Goal: Navigation & Orientation: Understand site structure

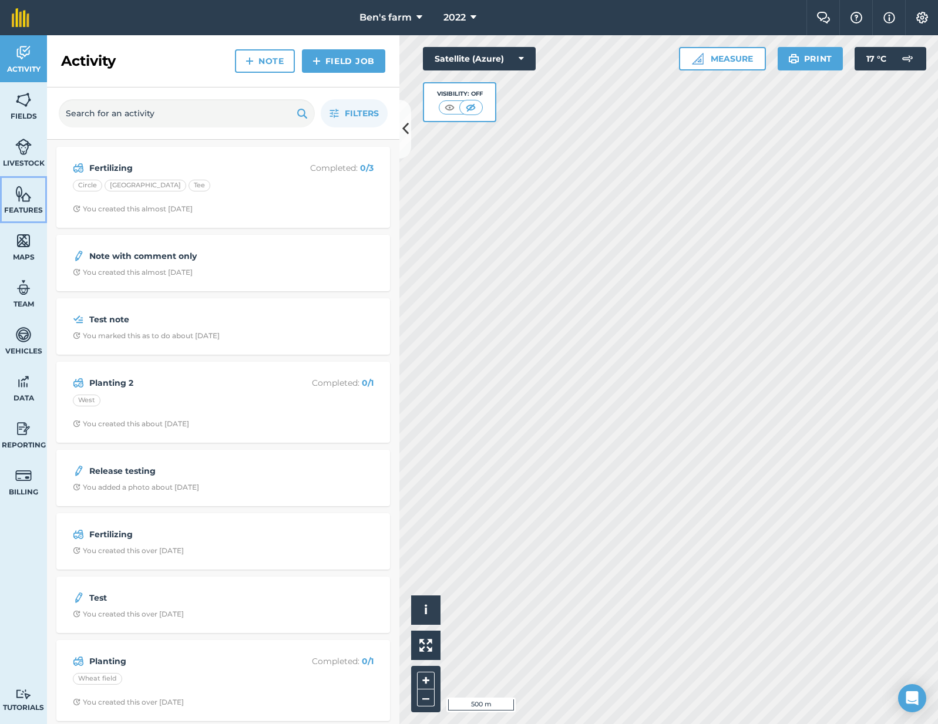
click at [23, 199] on img at bounding box center [23, 194] width 16 height 18
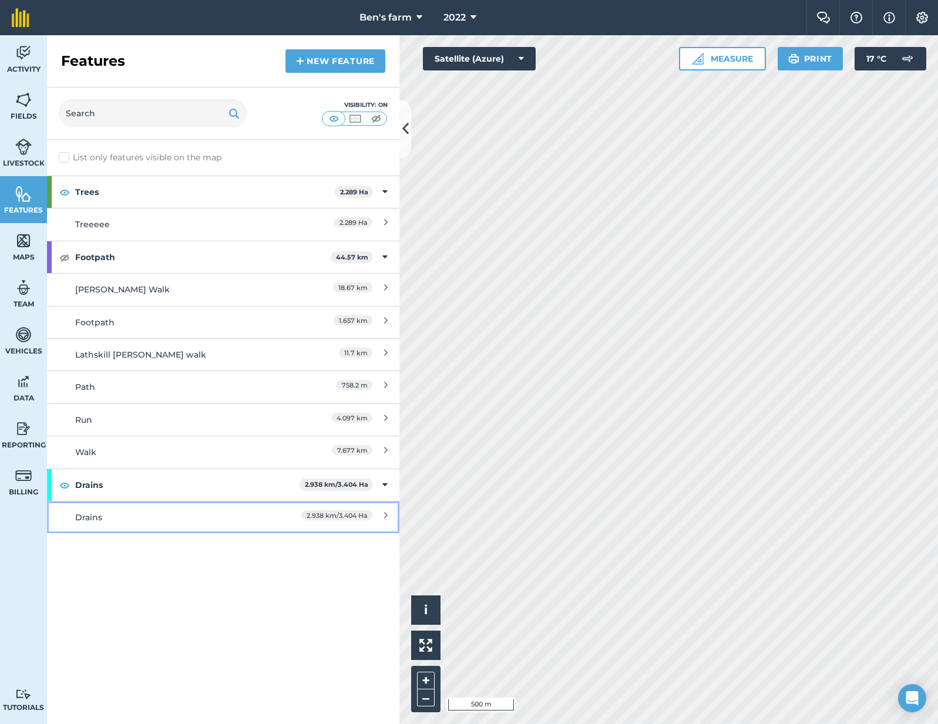
click at [100, 514] on div "Drains" at bounding box center [179, 517] width 208 height 13
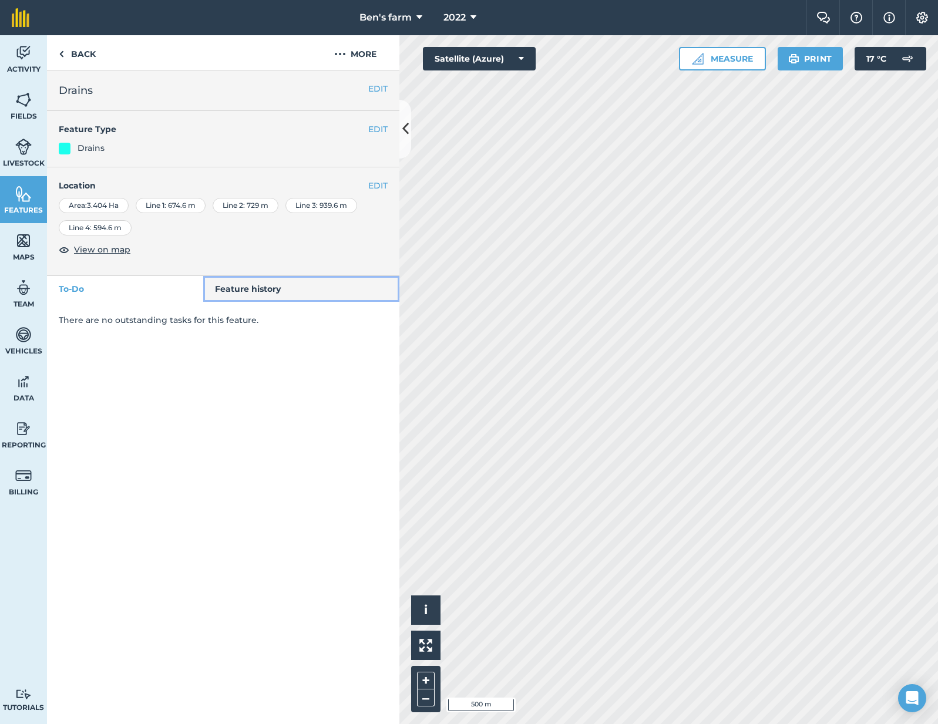
click at [226, 287] on link "Feature history" at bounding box center [301, 289] width 197 height 26
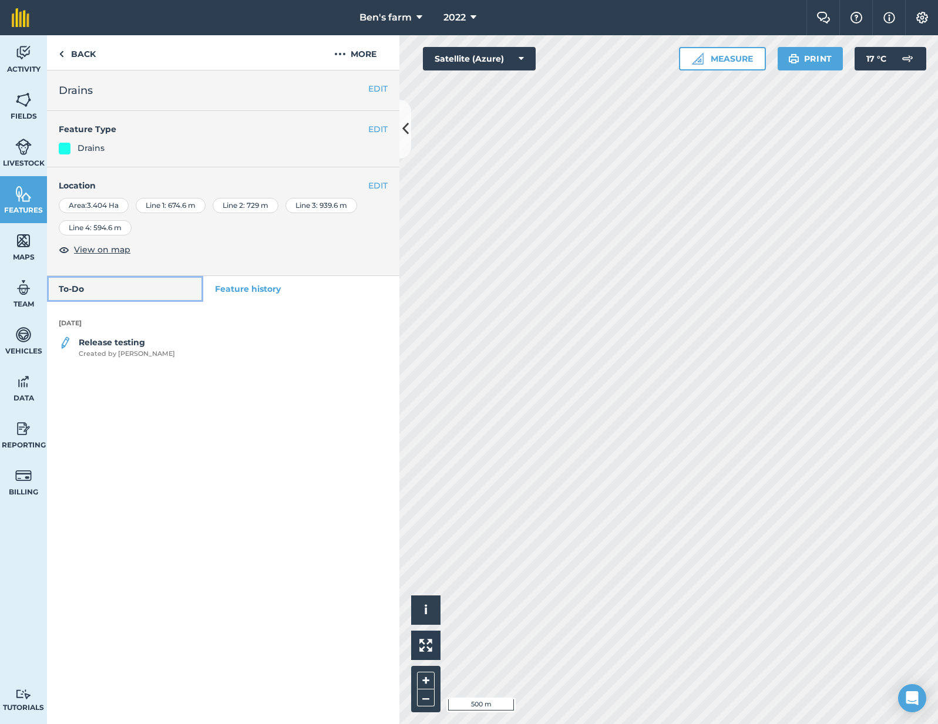
click at [156, 288] on link "To-Do" at bounding box center [125, 289] width 156 height 26
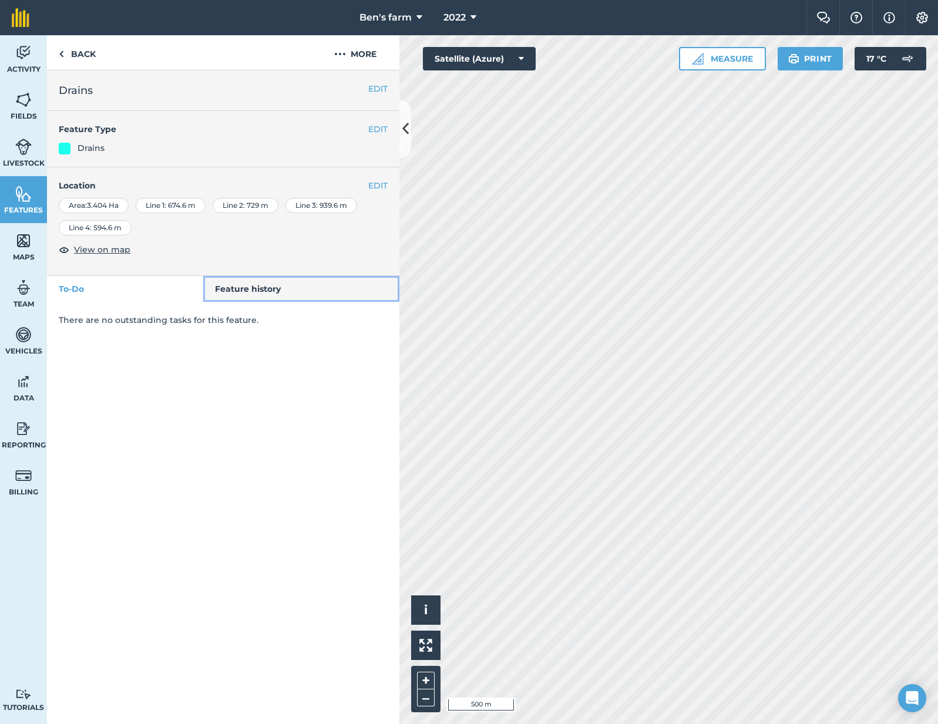
click at [229, 279] on link "Feature history" at bounding box center [301, 289] width 197 height 26
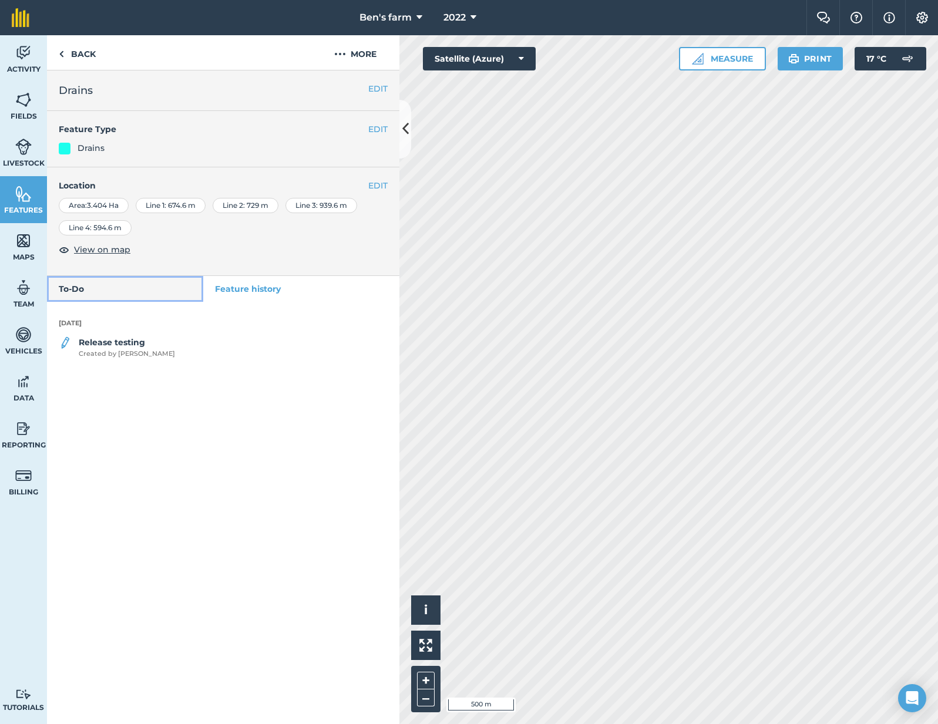
click at [149, 295] on link "To-Do" at bounding box center [125, 289] width 156 height 26
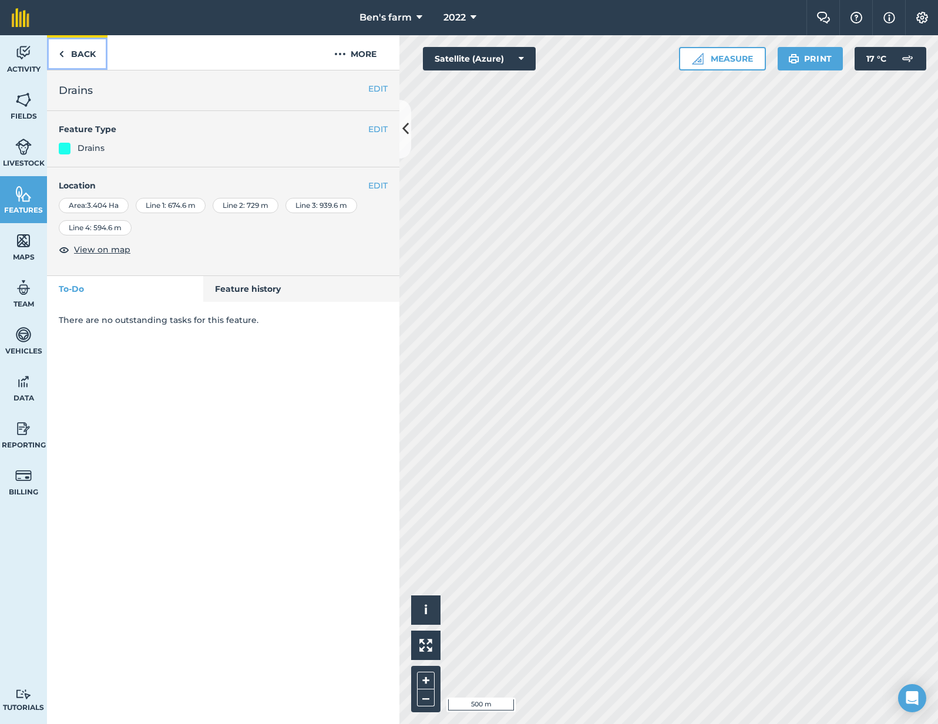
click at [65, 47] on link "Back" at bounding box center [77, 52] width 60 height 35
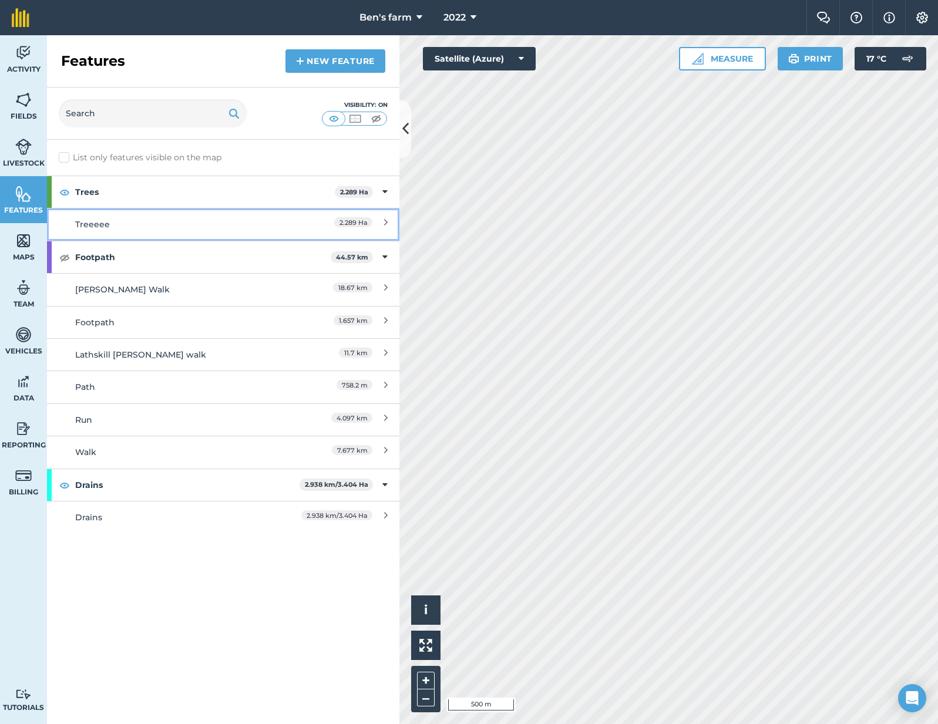
click at [129, 227] on div "Treeeee" at bounding box center [179, 224] width 208 height 13
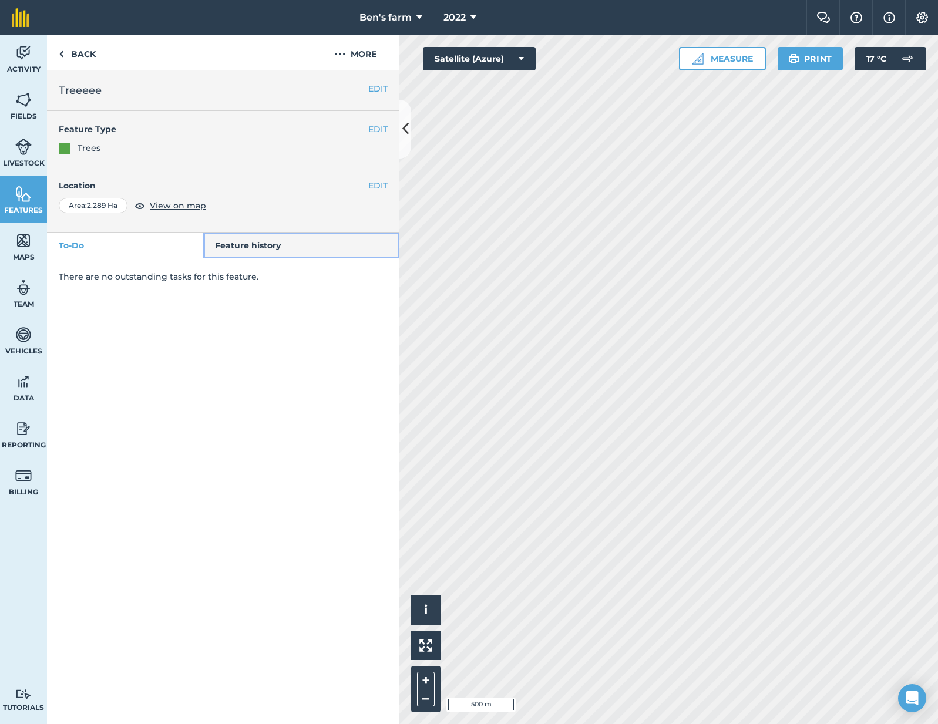
click at [254, 244] on link "Feature history" at bounding box center [301, 246] width 197 height 26
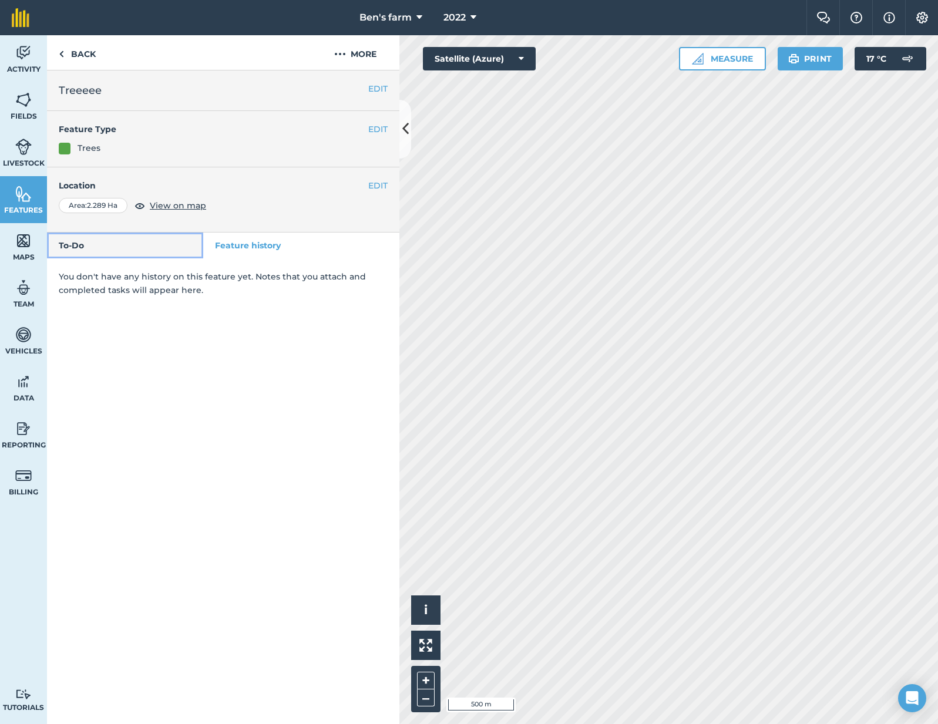
click at [142, 244] on link "To-Do" at bounding box center [125, 246] width 156 height 26
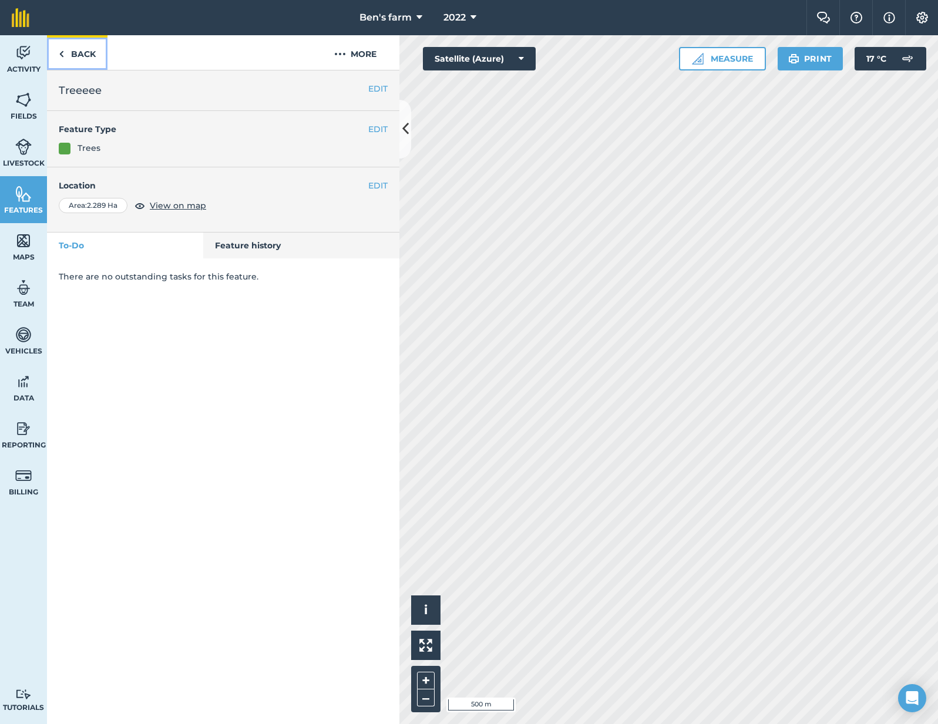
click at [69, 55] on link "Back" at bounding box center [77, 52] width 60 height 35
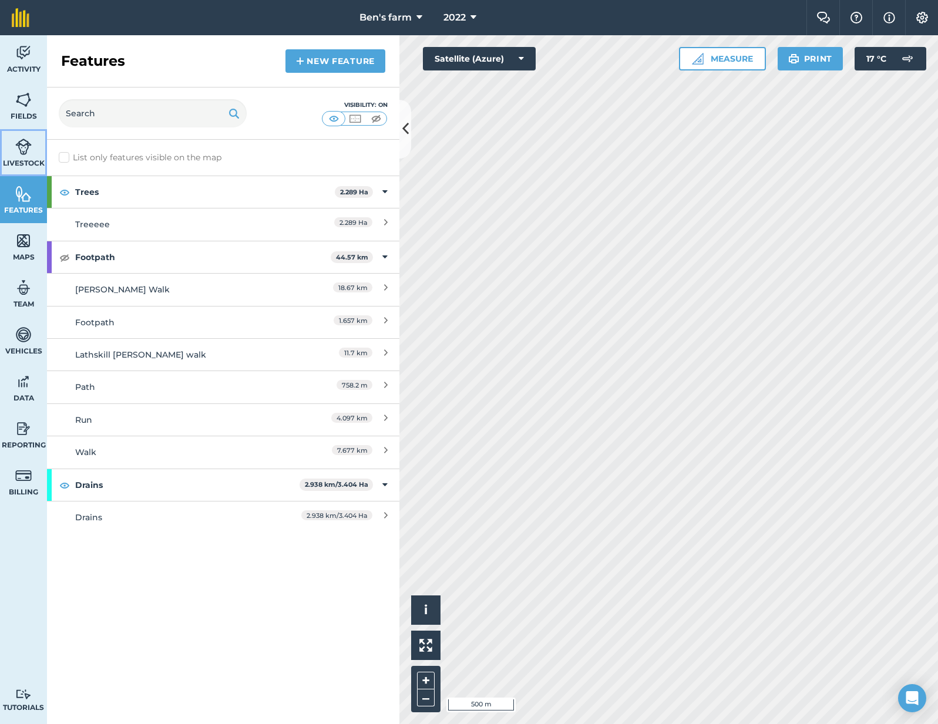
click at [21, 149] on img at bounding box center [23, 147] width 16 height 18
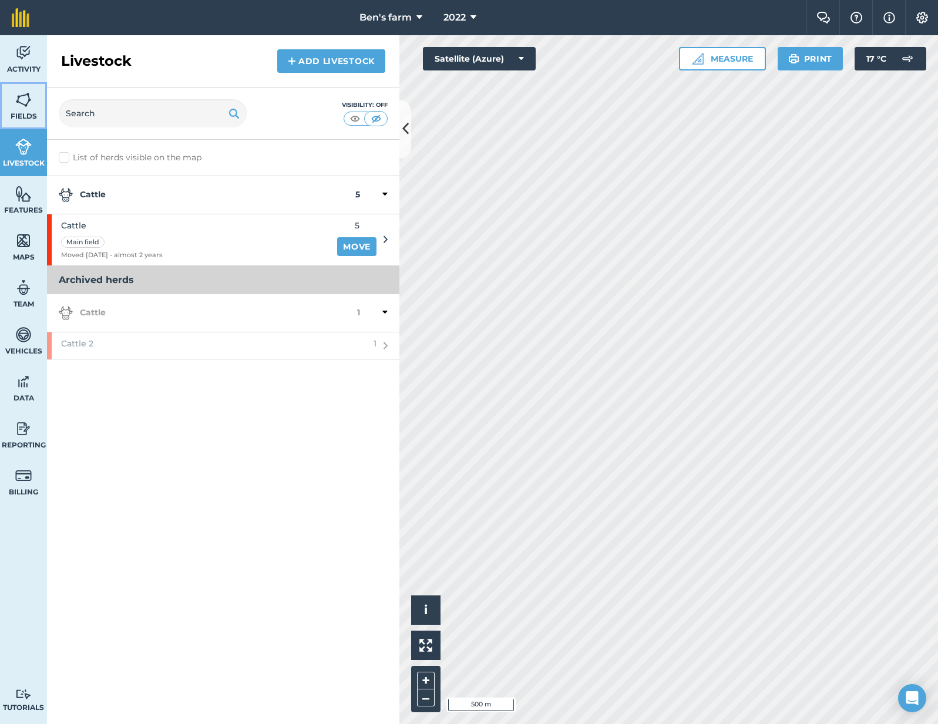
click at [21, 103] on img at bounding box center [23, 100] width 16 height 18
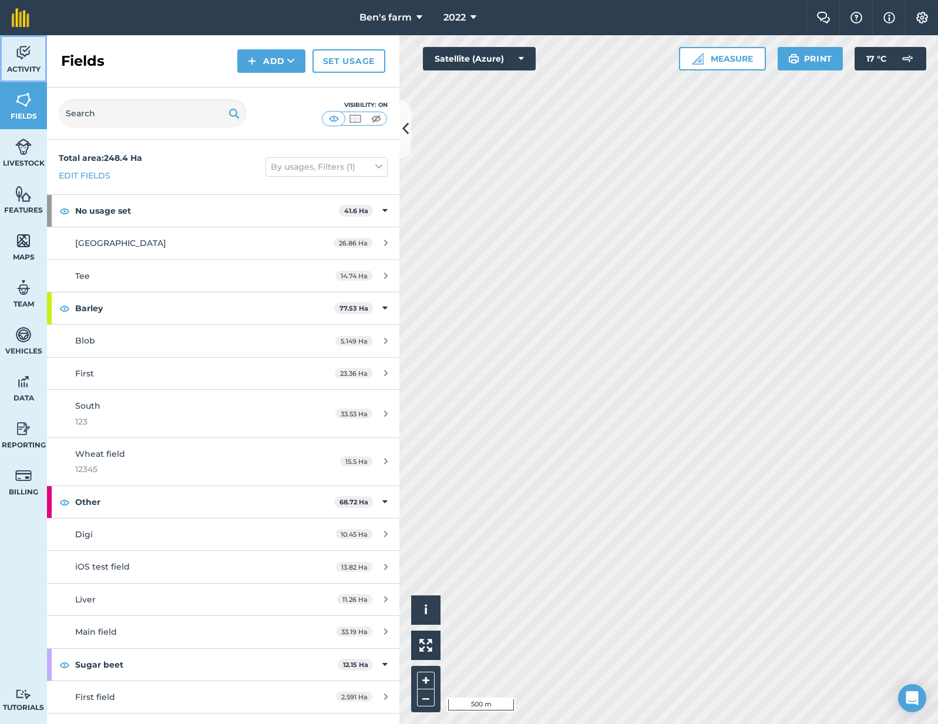
click at [20, 60] on img at bounding box center [23, 53] width 16 height 18
